Goal: Information Seeking & Learning: Learn about a topic

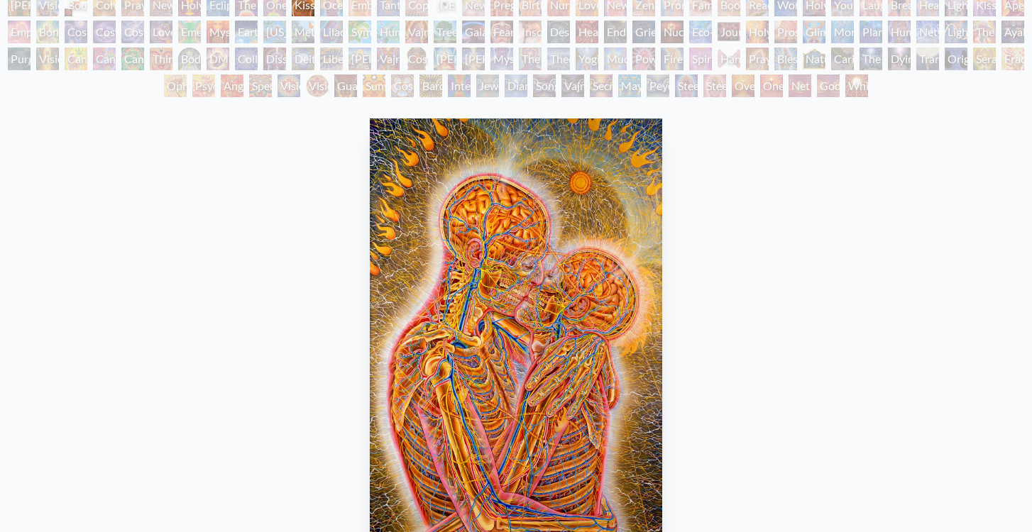
scroll to position [130, 0]
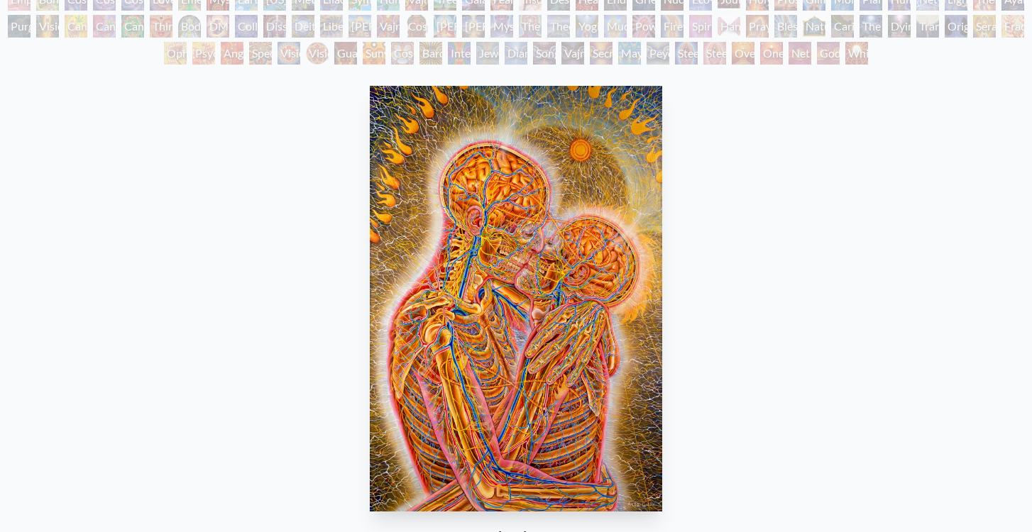
click at [570, 302] on img "11 / 133" at bounding box center [516, 299] width 293 height 426
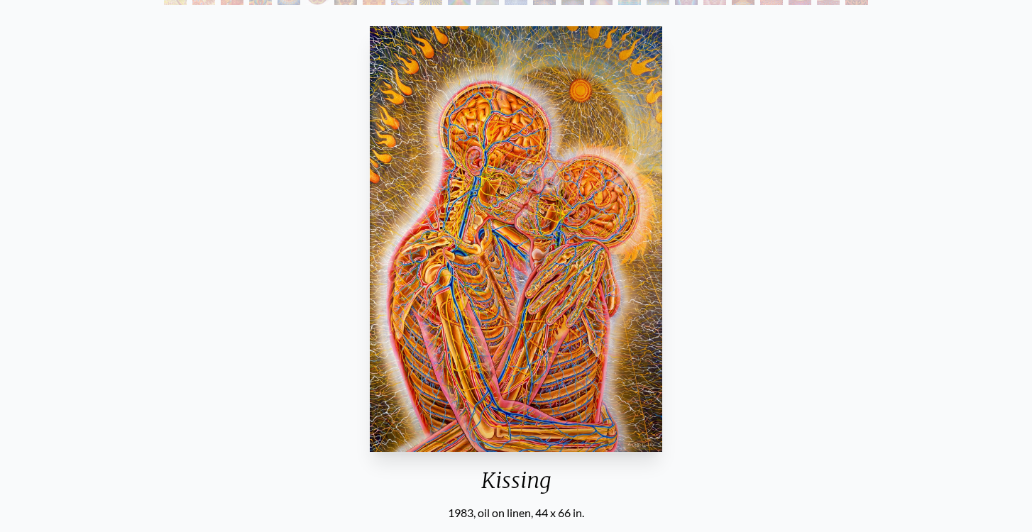
click at [487, 315] on img "11 / 133" at bounding box center [516, 239] width 293 height 426
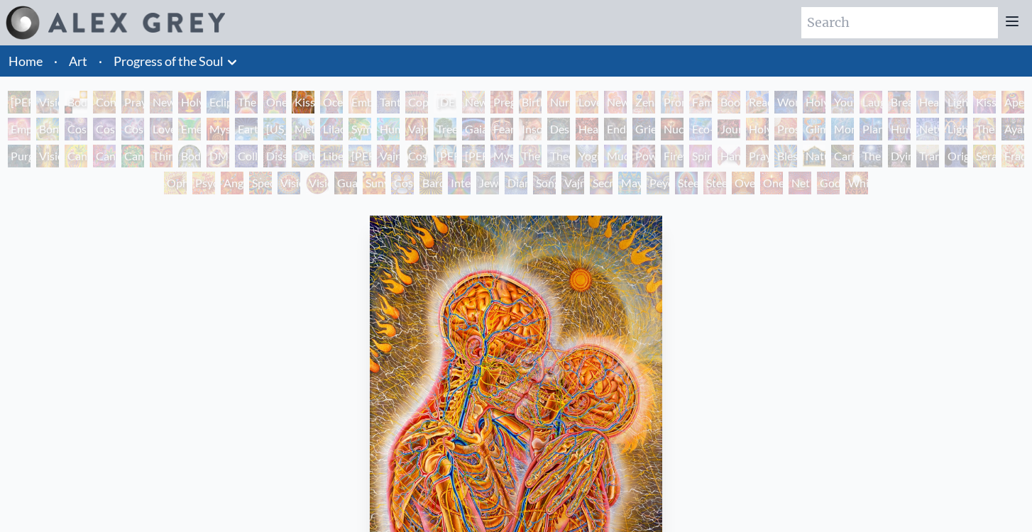
scroll to position [0, 0]
click at [330, 101] on div "Ocean of Love Bliss" at bounding box center [331, 102] width 23 height 23
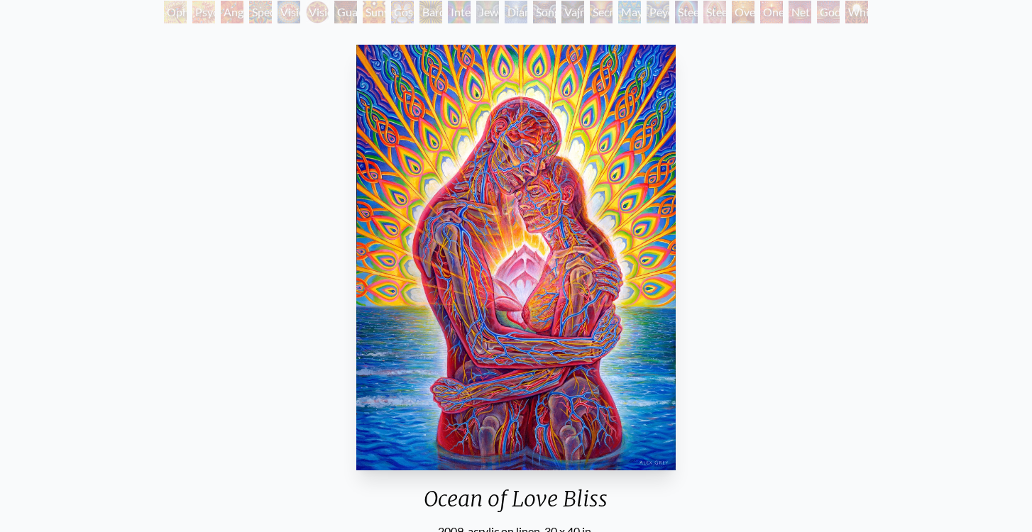
scroll to position [185, 0]
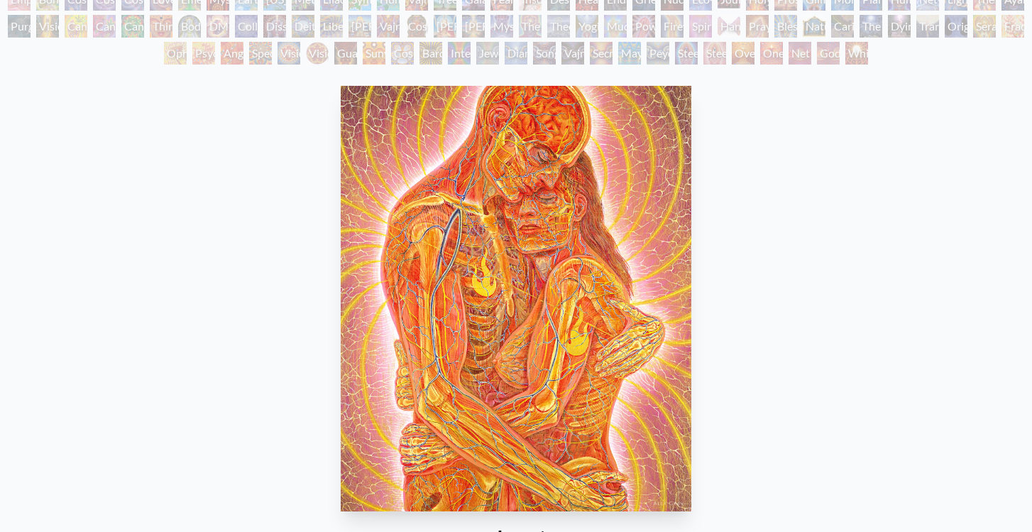
scroll to position [130, 0]
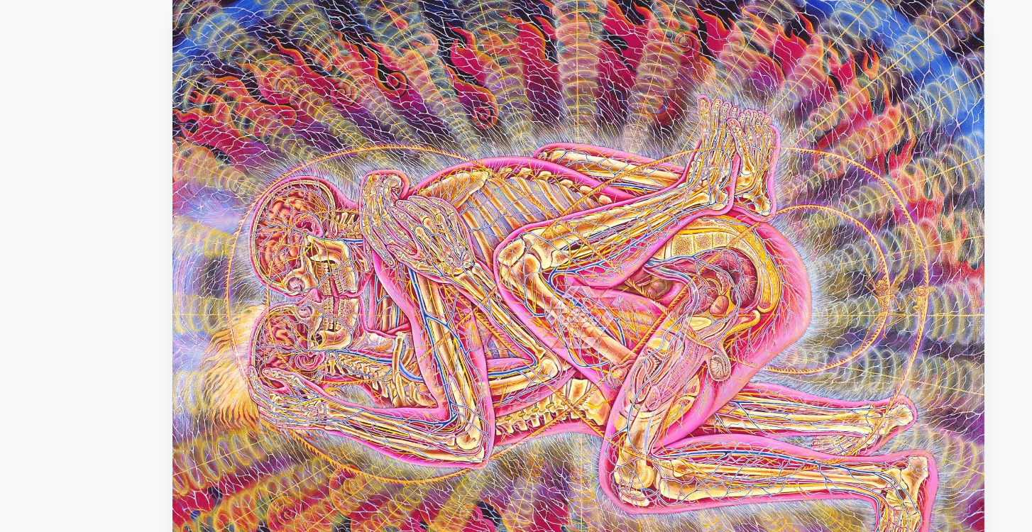
scroll to position [95, 0]
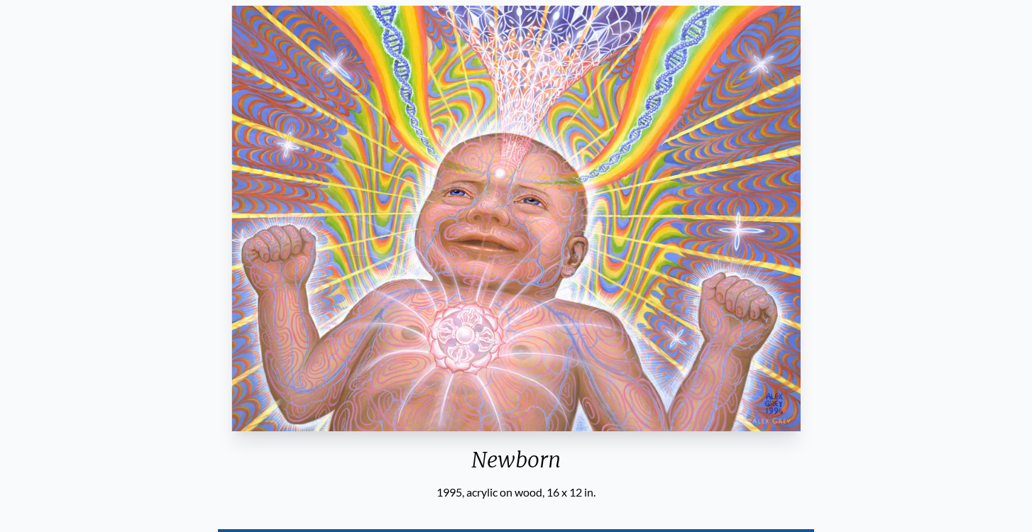
scroll to position [211, 0]
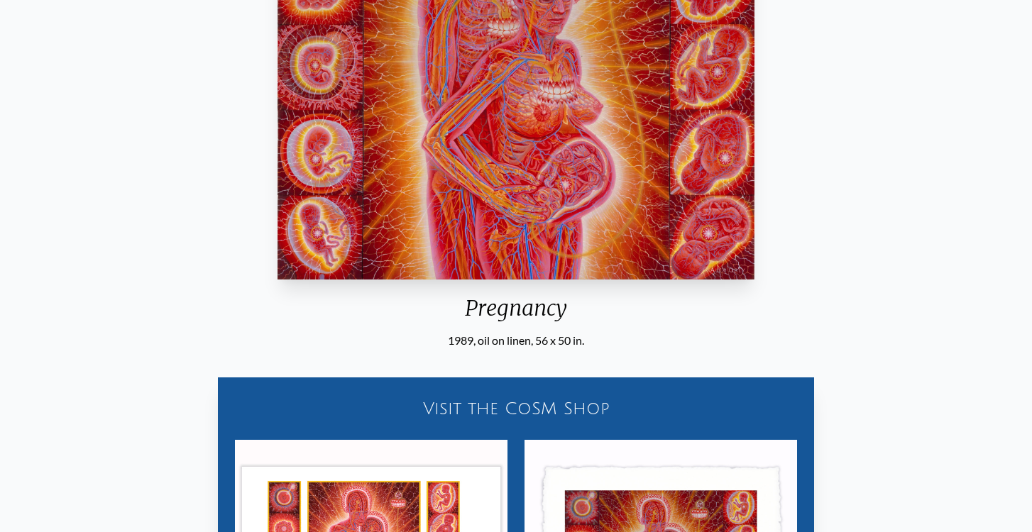
scroll to position [343, 0]
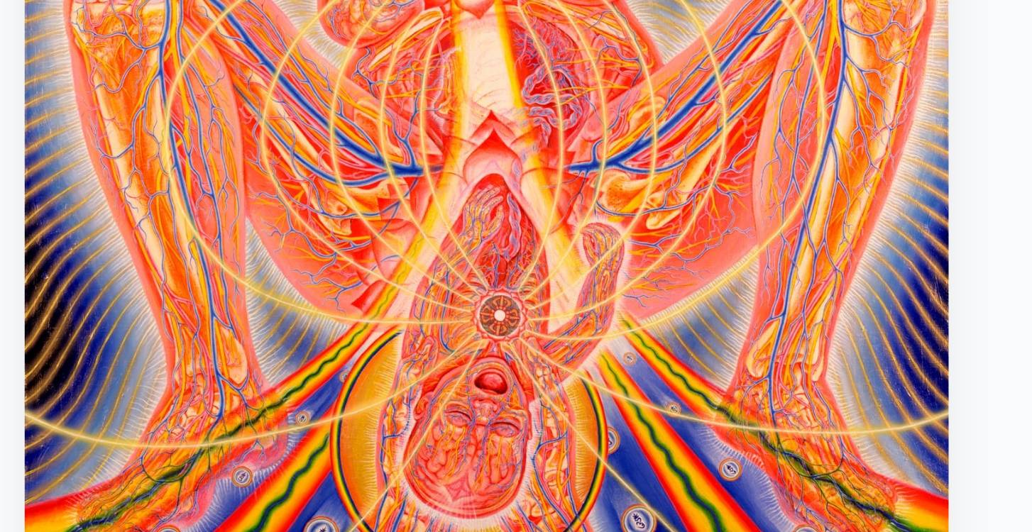
scroll to position [289, 0]
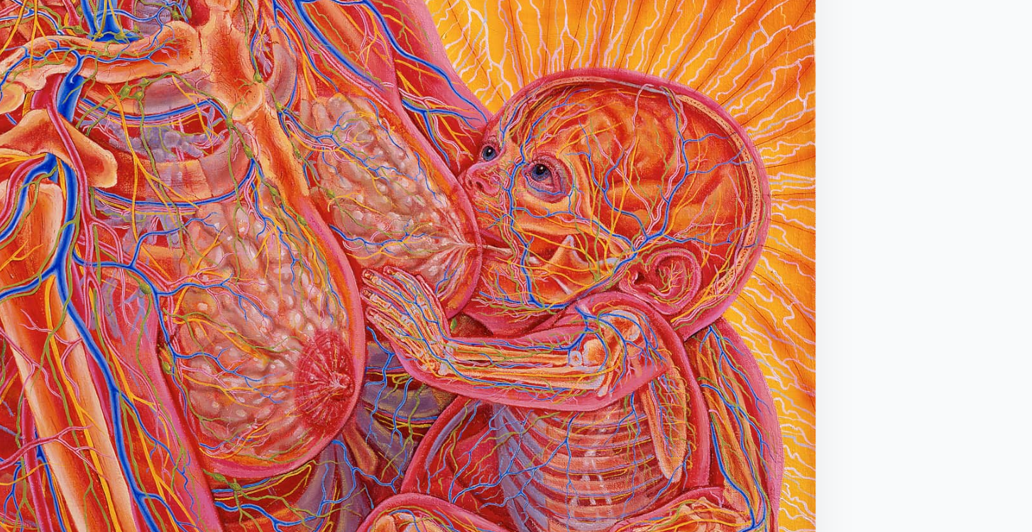
scroll to position [199, 0]
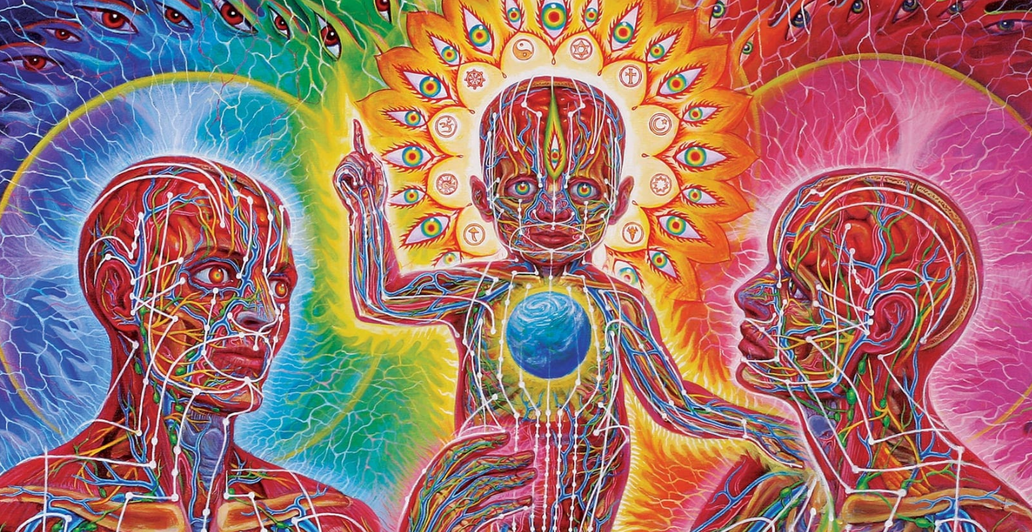
scroll to position [67, 0]
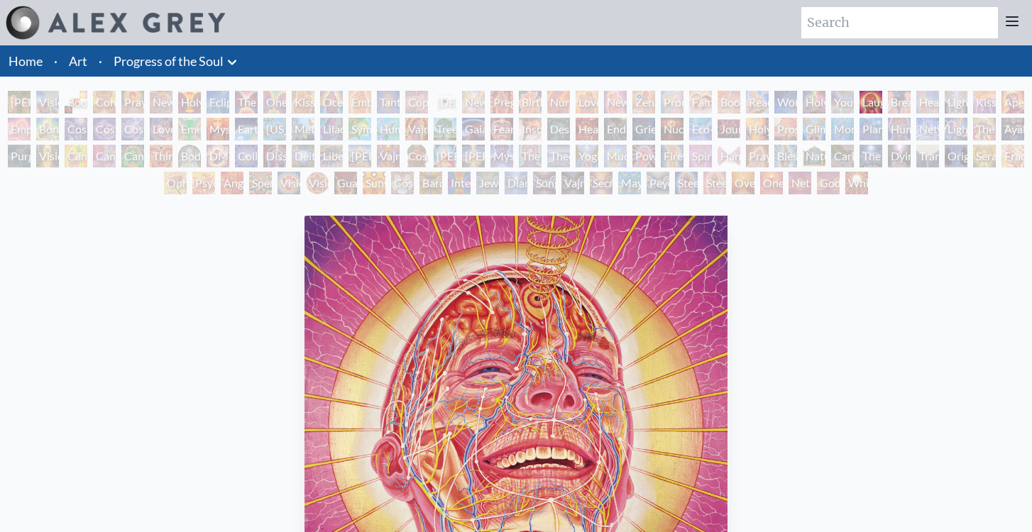
click at [903, 101] on div "Breathing" at bounding box center [899, 102] width 23 height 23
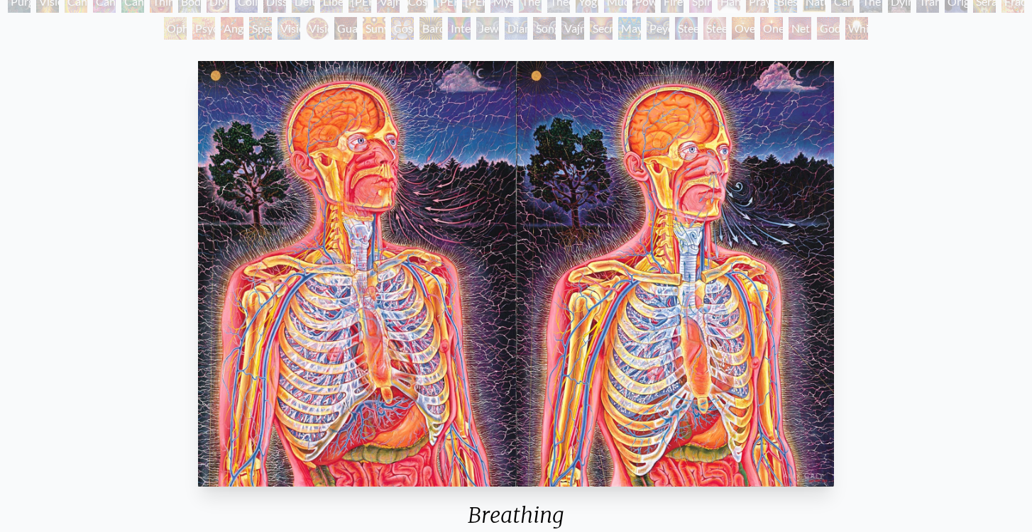
scroll to position [161, 0]
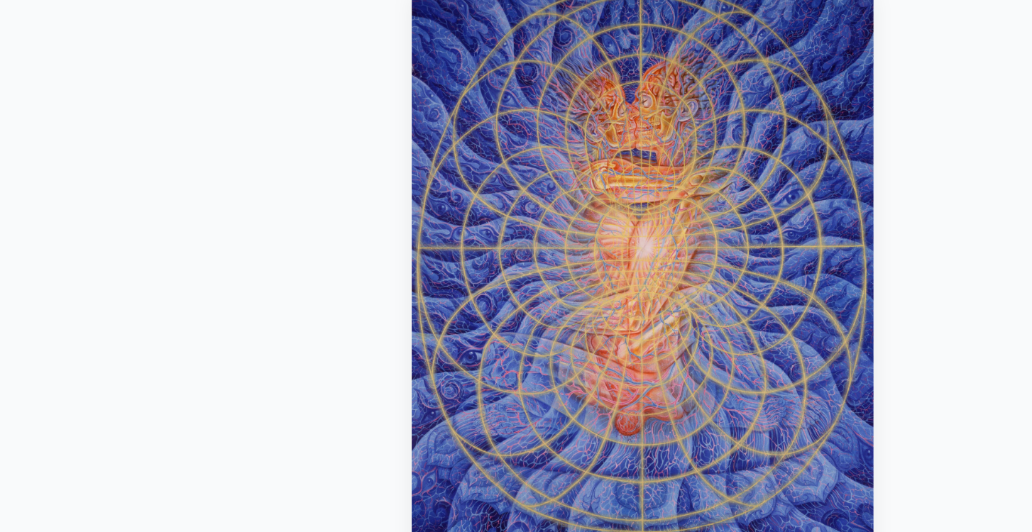
scroll to position [236, 0]
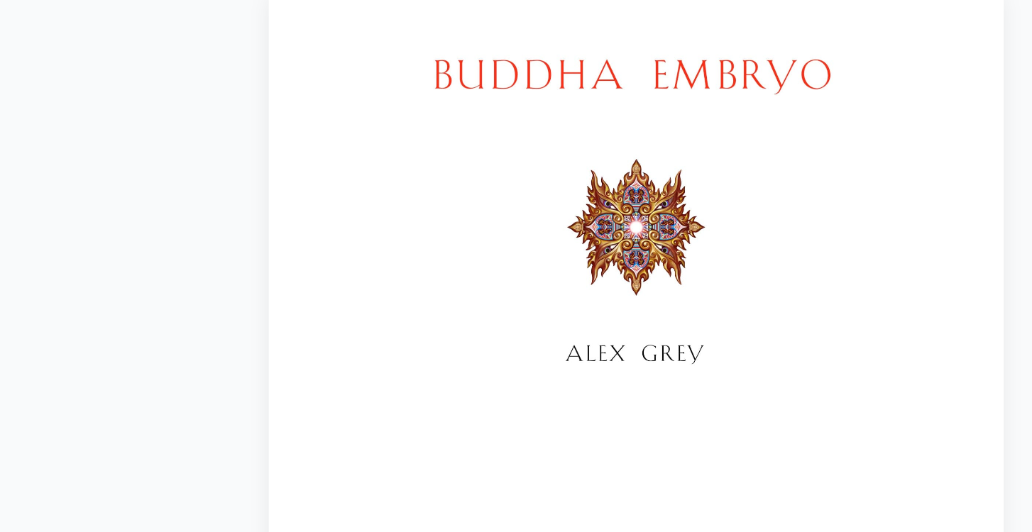
scroll to position [140, 0]
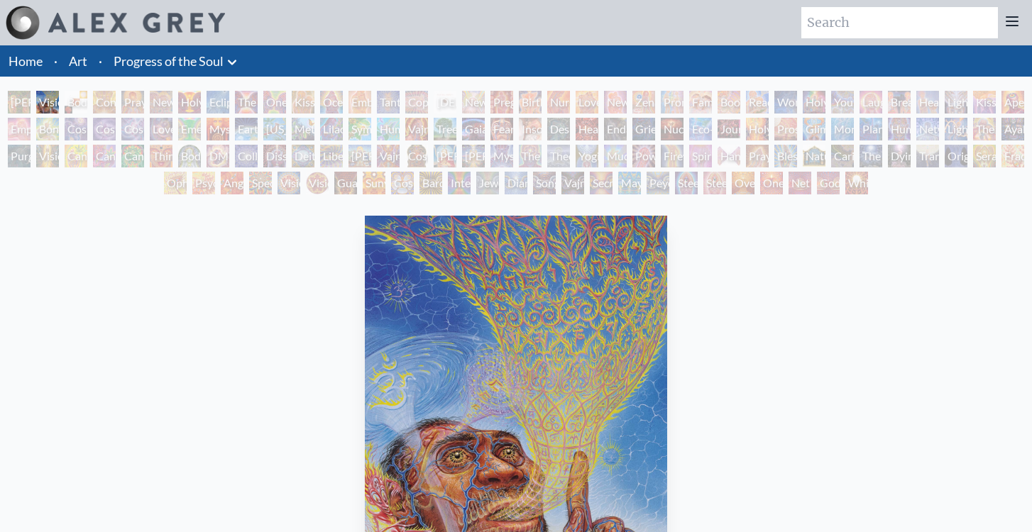
click at [539, 175] on div "Song of Vajra Being" at bounding box center [544, 183] width 23 height 23
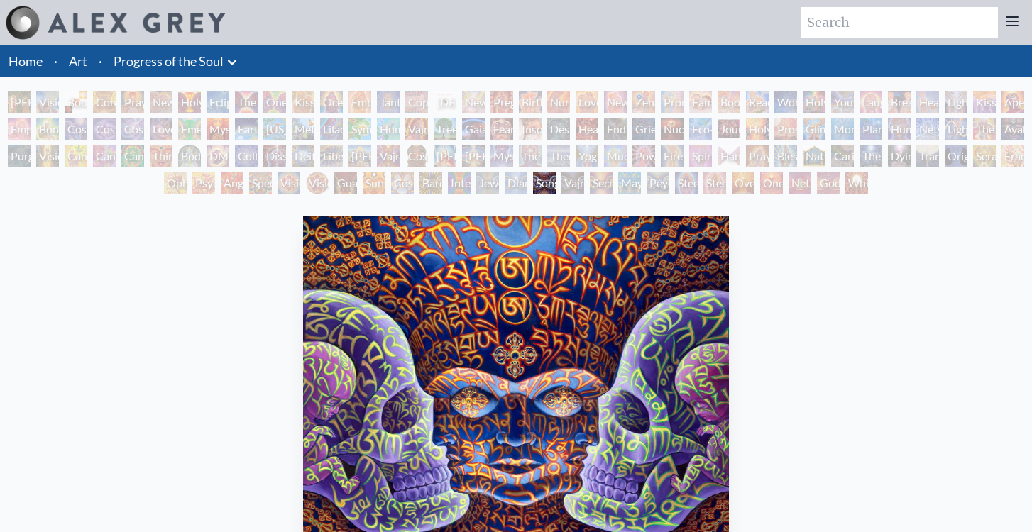
click at [558, 153] on div "Theologue" at bounding box center [558, 156] width 23 height 23
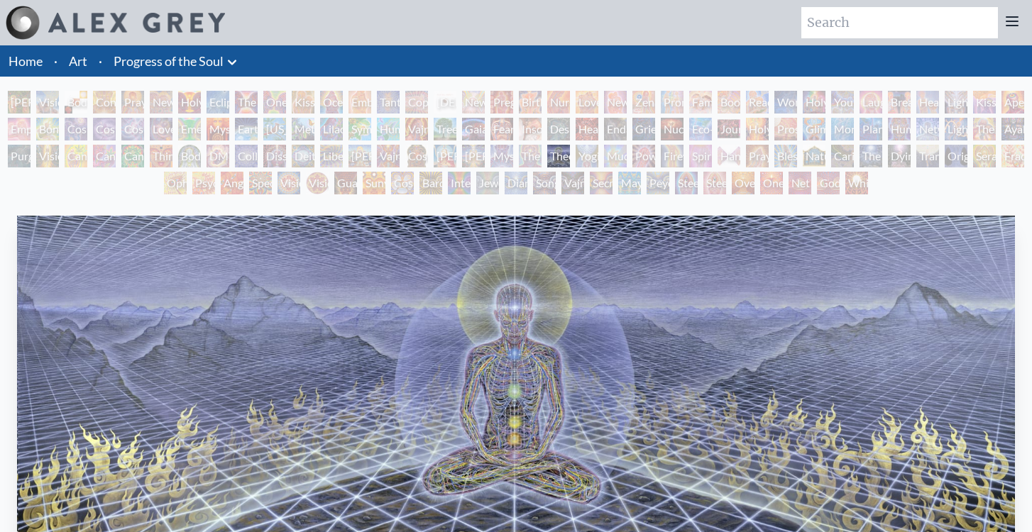
click at [531, 154] on div "The Seer" at bounding box center [530, 156] width 23 height 23
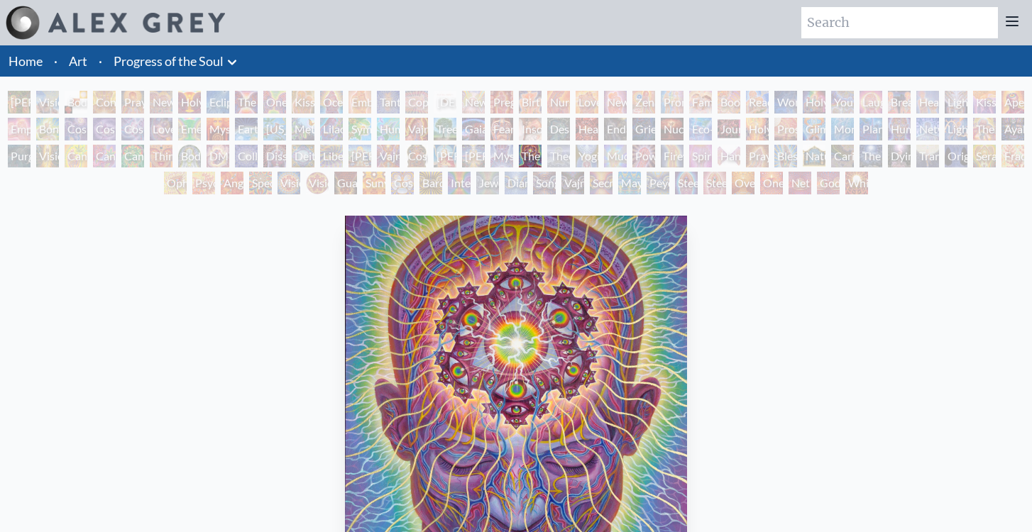
click at [776, 172] on div "One" at bounding box center [771, 183] width 23 height 23
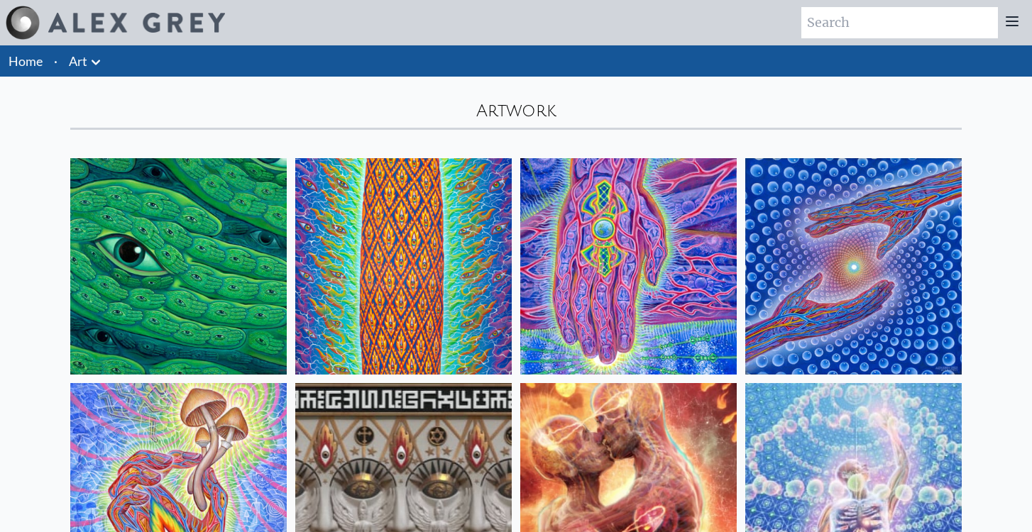
scroll to position [233, 0]
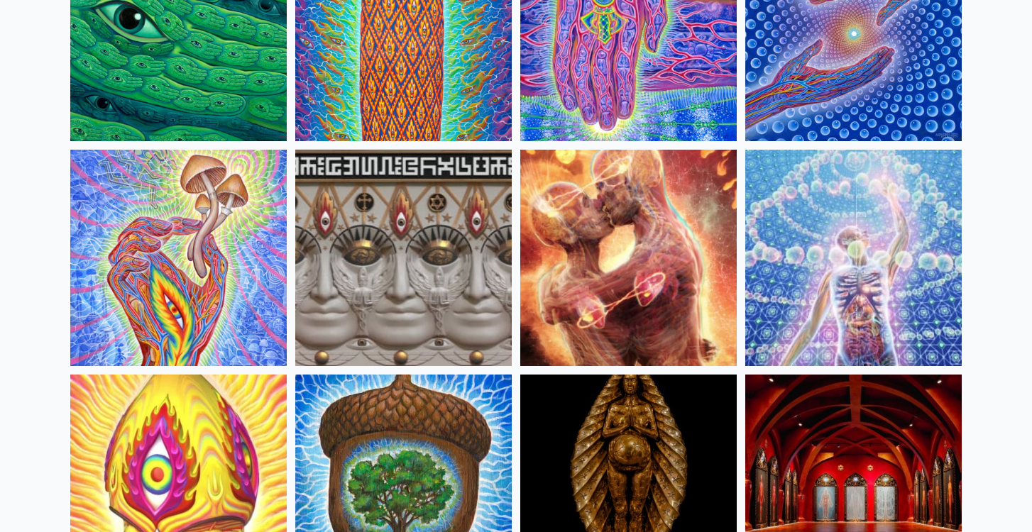
click at [660, 311] on img at bounding box center [628, 258] width 216 height 216
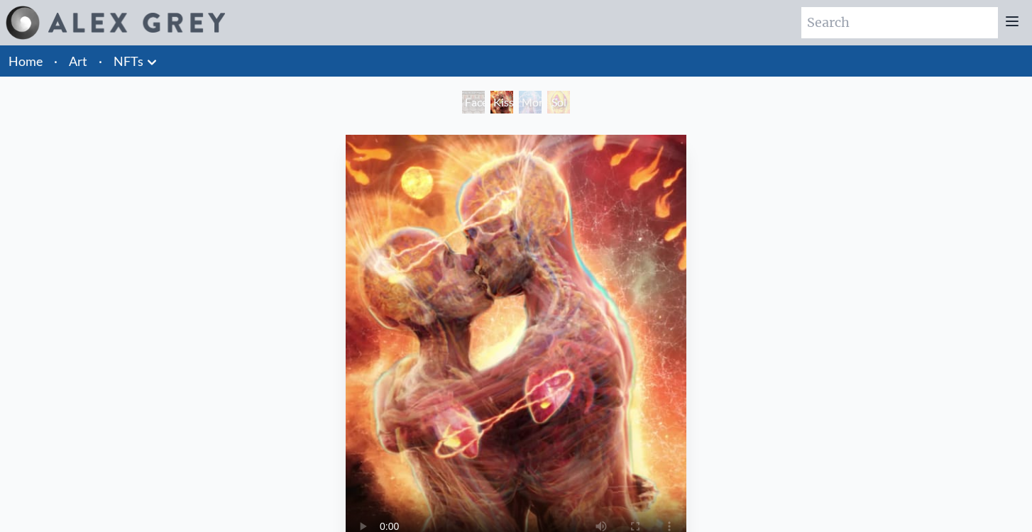
click at [519, 352] on video "Your browser does not support the video tag." at bounding box center [516, 348] width 341 height 426
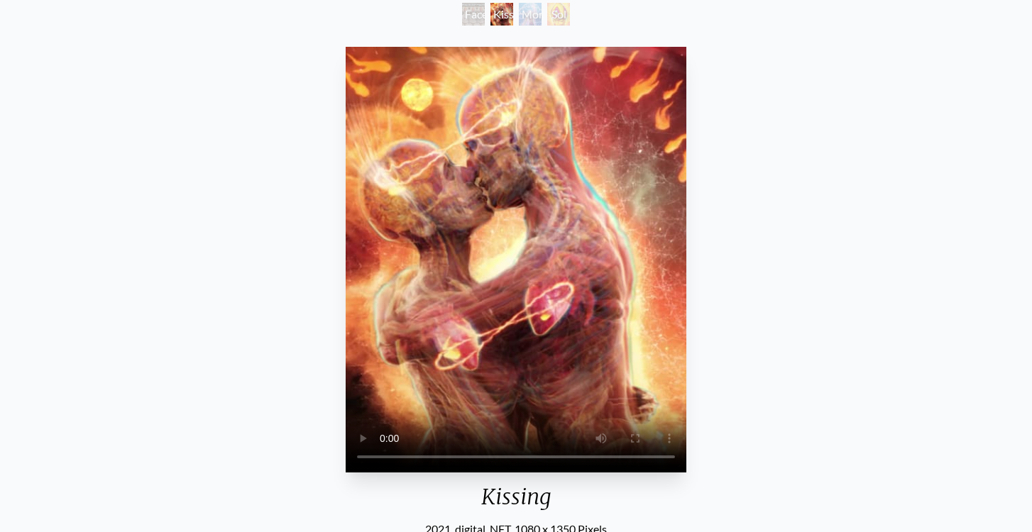
scroll to position [89, 0]
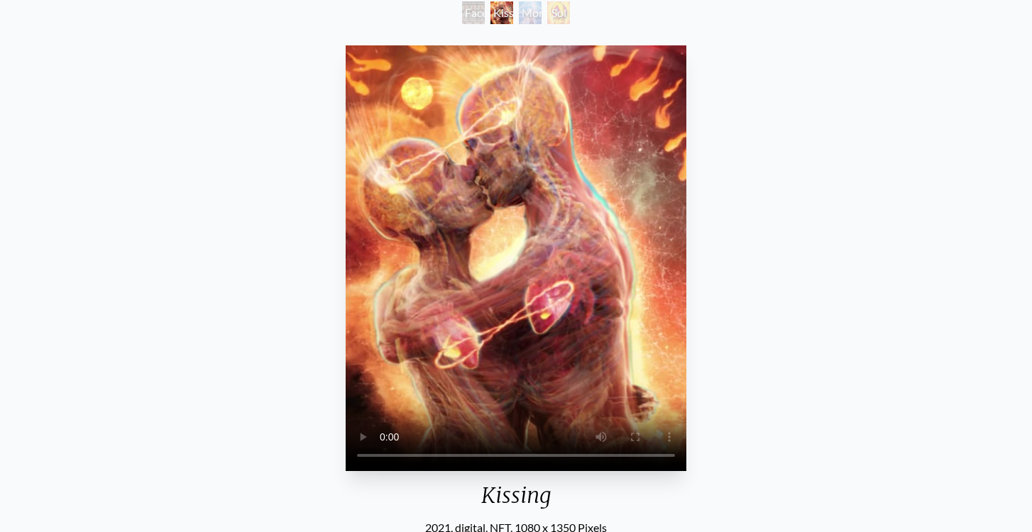
click at [517, 249] on video "Your browser does not support the video tag." at bounding box center [516, 258] width 341 height 426
click at [464, 338] on video "Your browser does not support the video tag." at bounding box center [516, 258] width 341 height 426
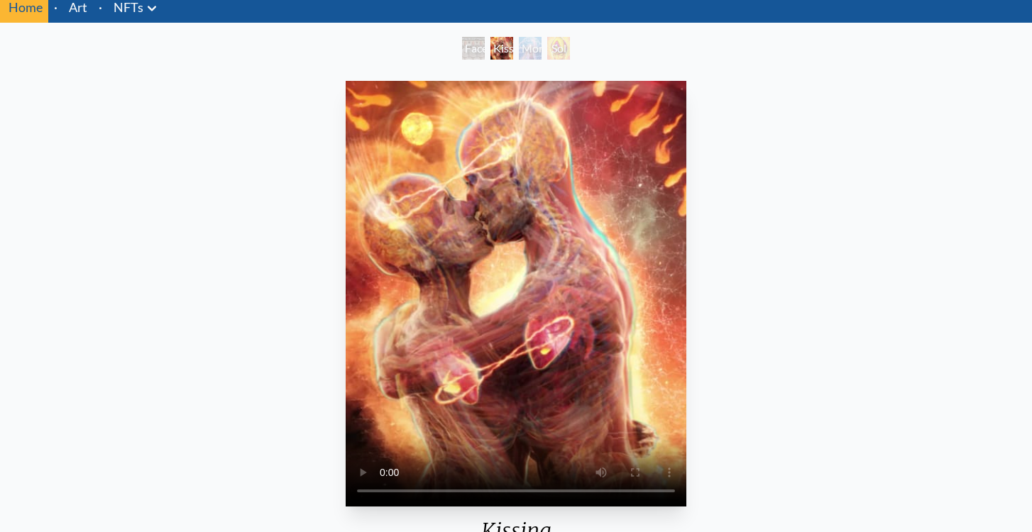
scroll to position [54, 0]
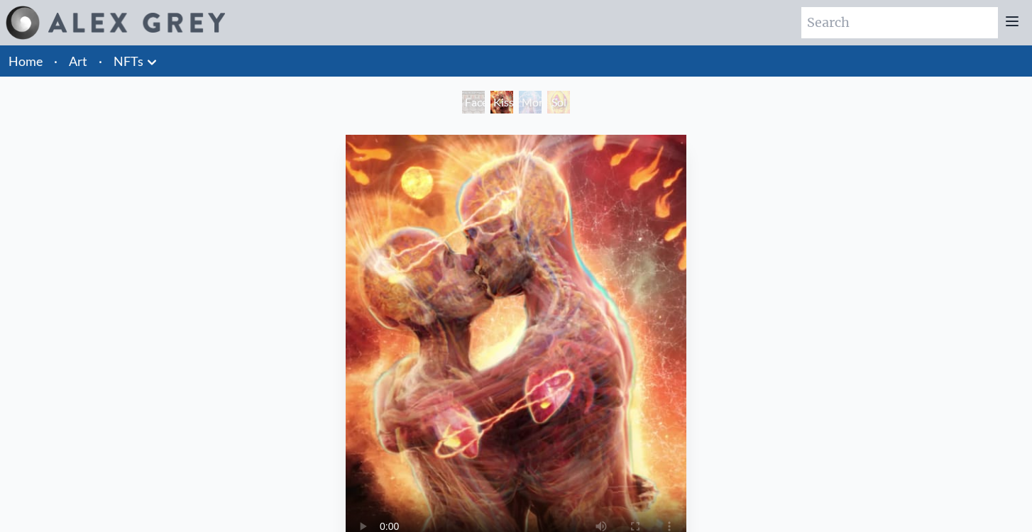
scroll to position [0, 0]
click at [152, 58] on icon at bounding box center [151, 62] width 17 height 17
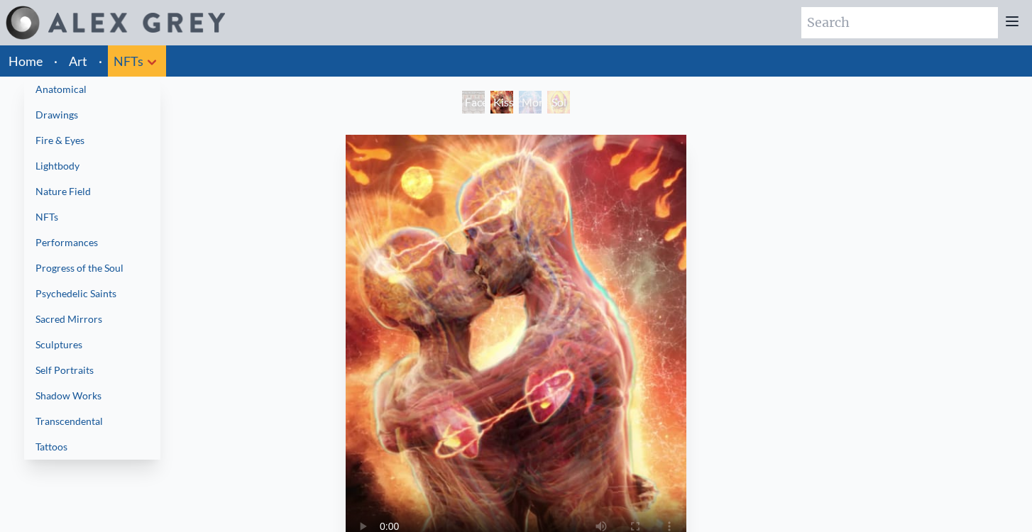
click at [111, 90] on link "Anatomical" at bounding box center [92, 90] width 136 height 26
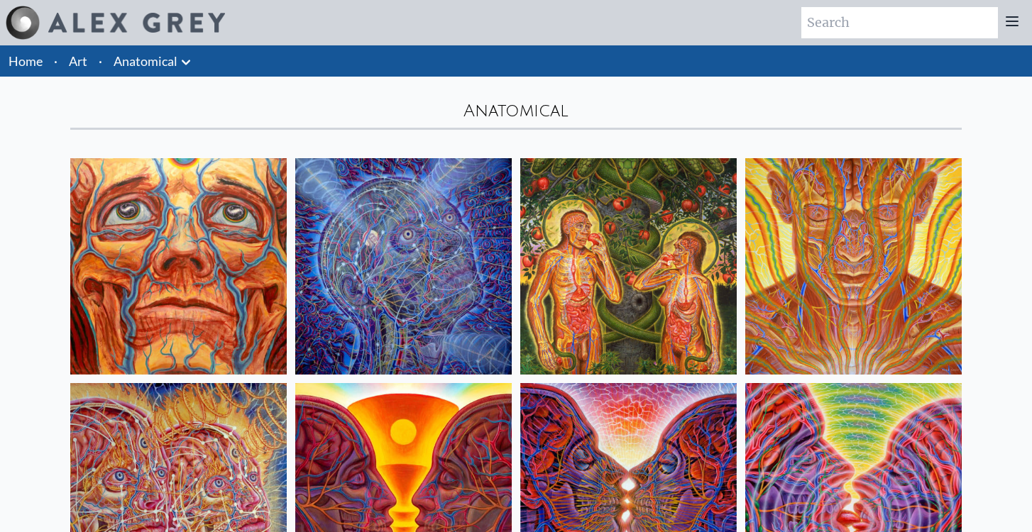
click at [173, 58] on link "Anatomical" at bounding box center [146, 61] width 64 height 20
click at [182, 65] on icon at bounding box center [185, 62] width 17 height 17
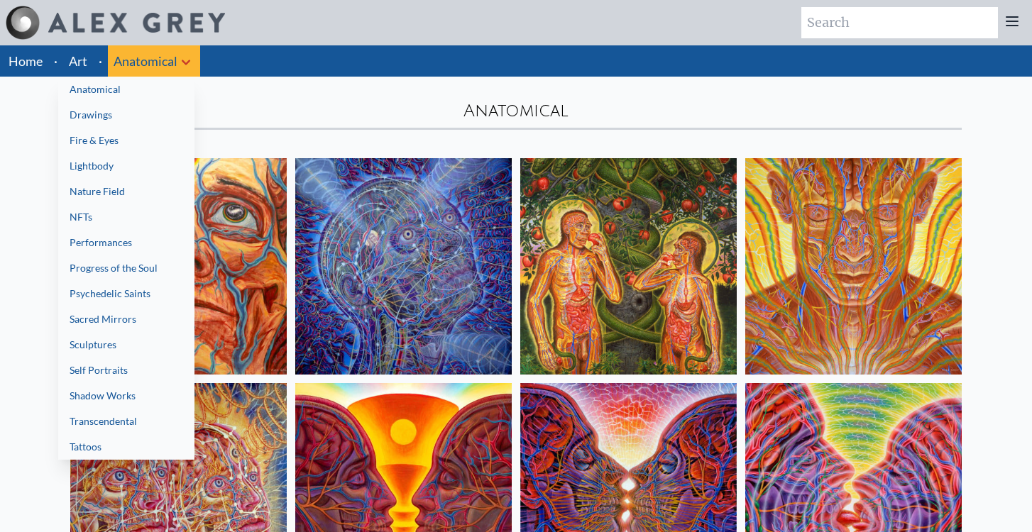
click at [158, 158] on link "Lightbody" at bounding box center [126, 166] width 136 height 26
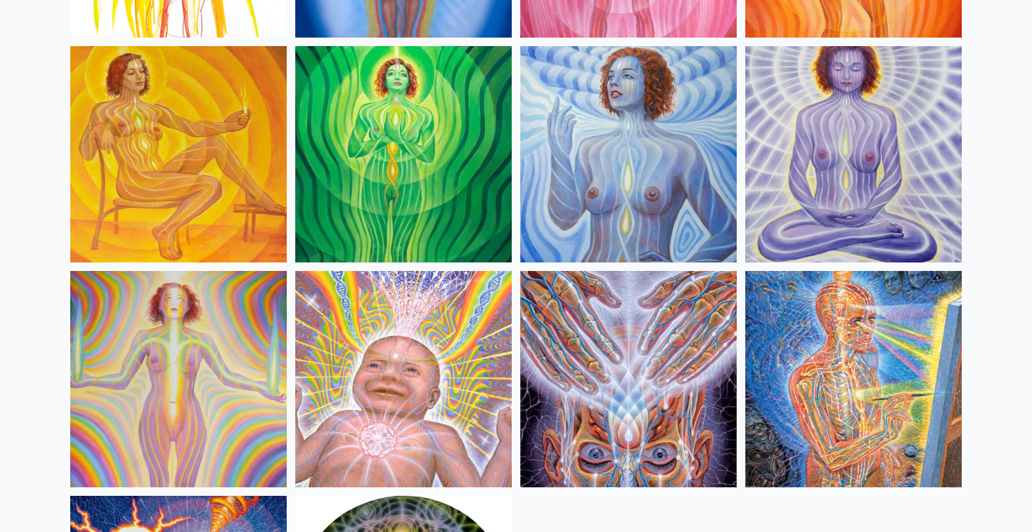
scroll to position [346, 0]
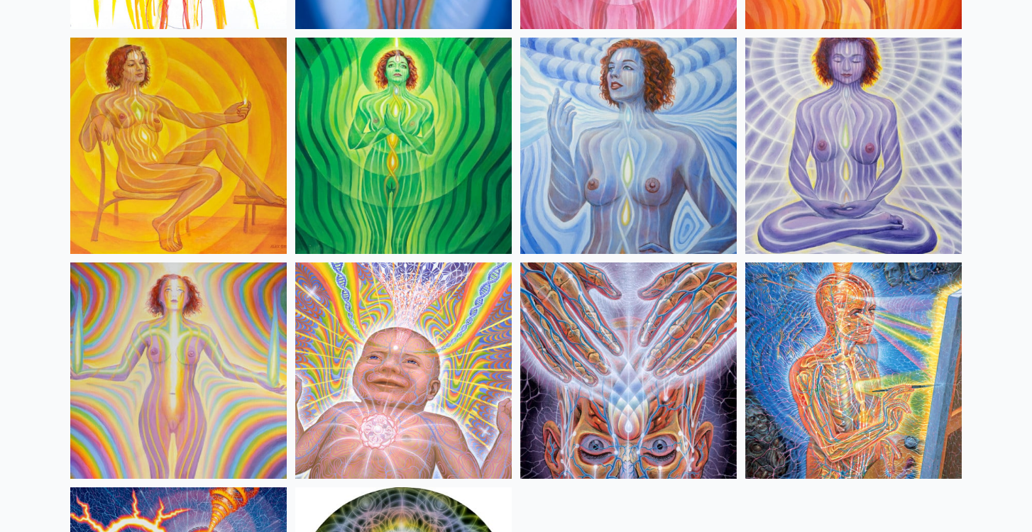
click at [591, 182] on img at bounding box center [628, 146] width 216 height 216
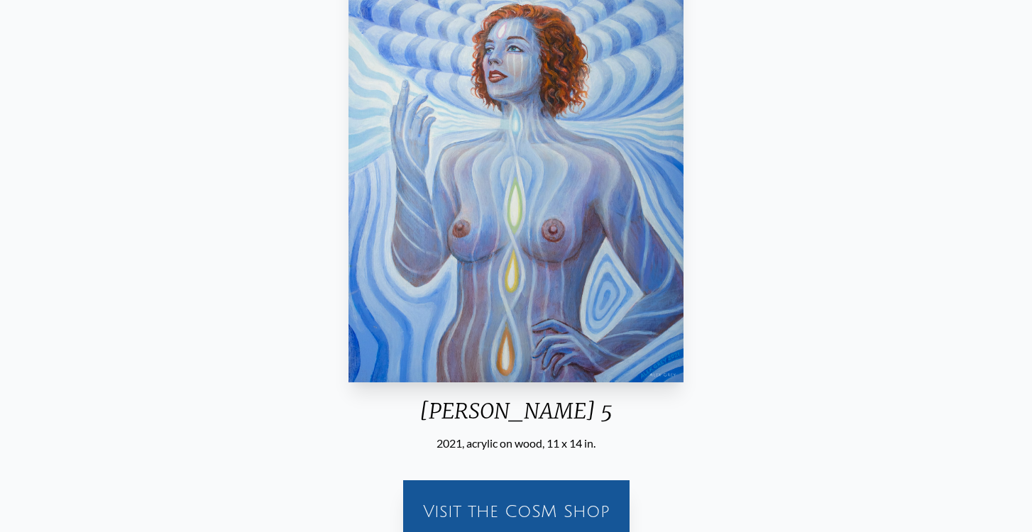
scroll to position [180, 0]
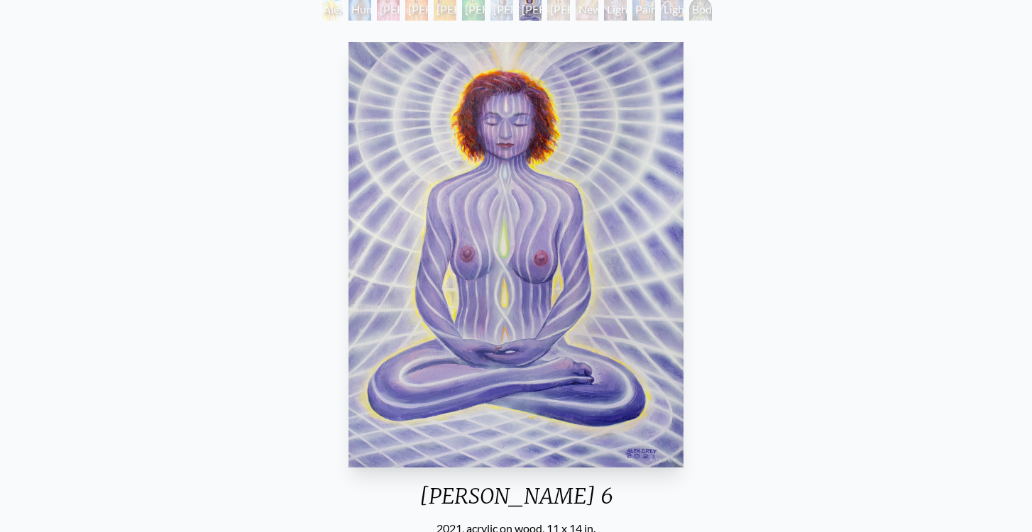
scroll to position [90, 0]
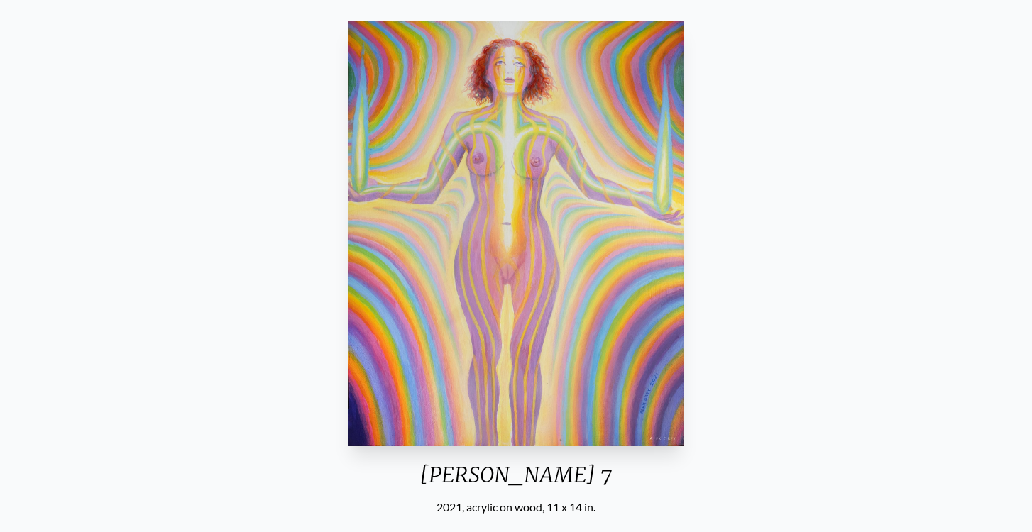
scroll to position [62, 0]
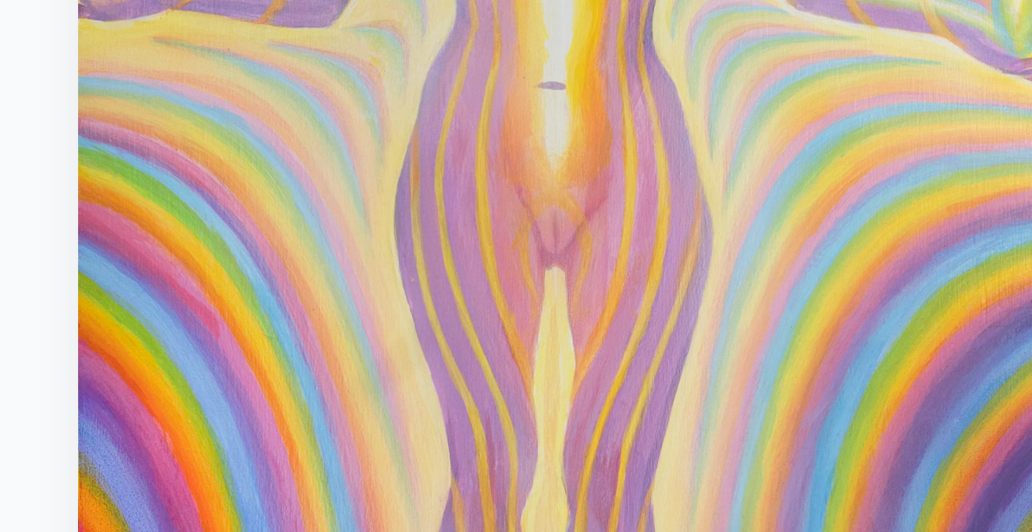
click at [348, 99] on img "9 / 14" at bounding box center [515, 285] width 335 height 426
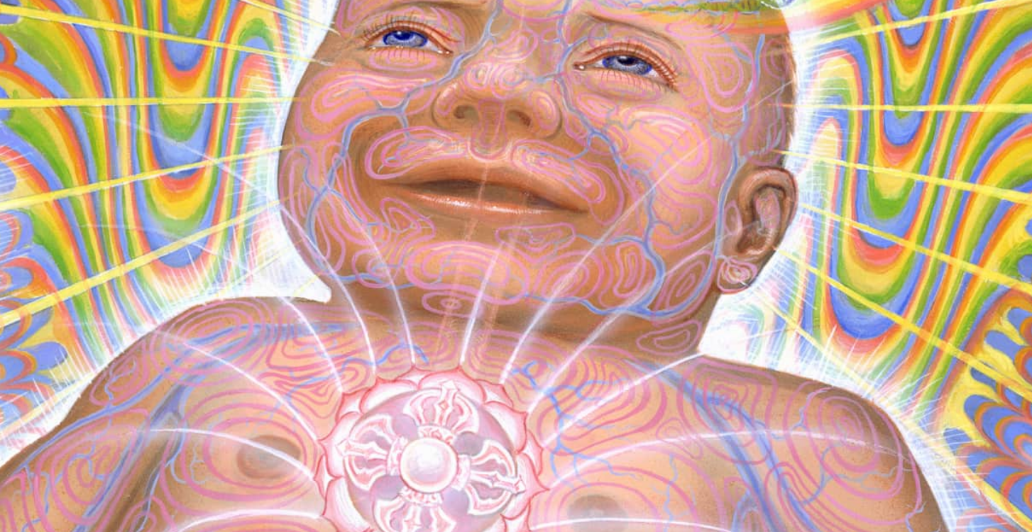
scroll to position [243, 0]
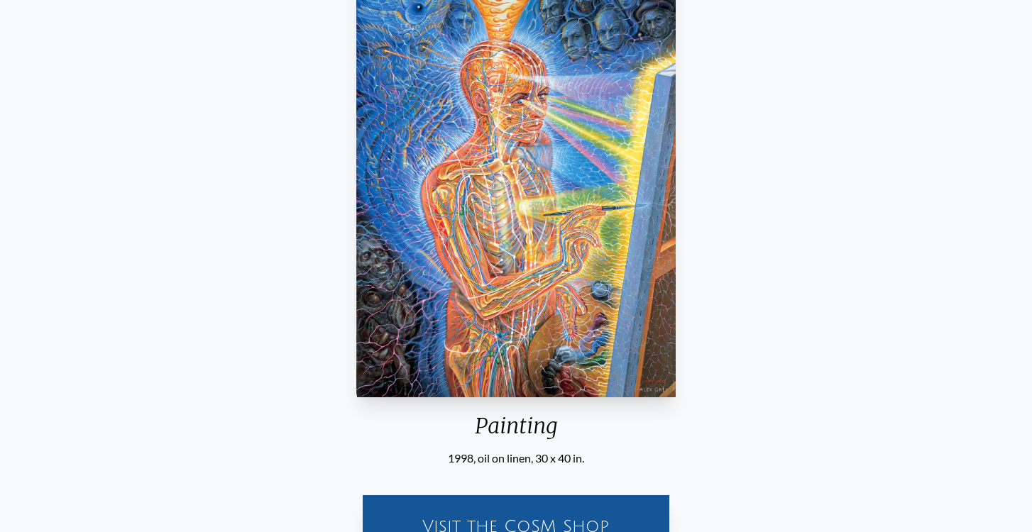
scroll to position [84, 0]
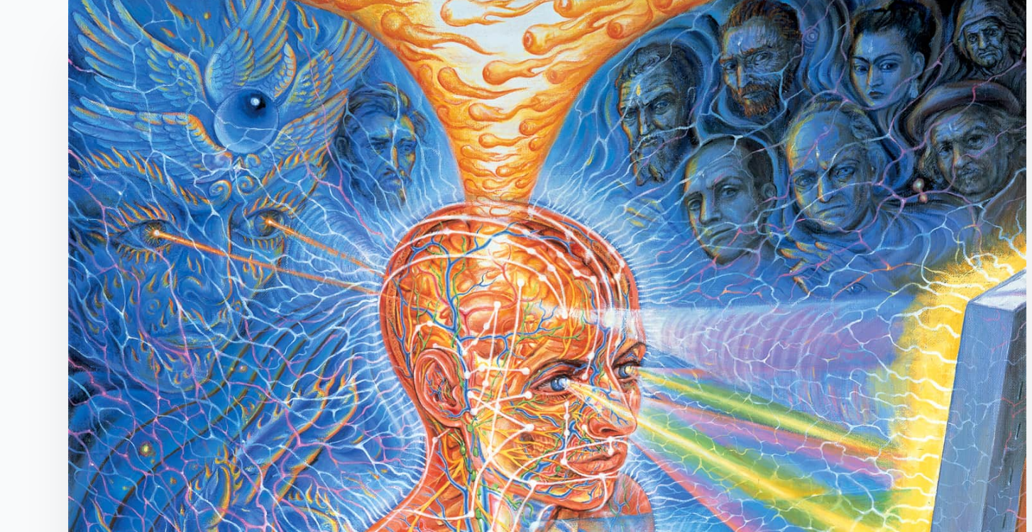
click at [356, 87] on img "12 / 14" at bounding box center [515, 264] width 319 height 426
